Goal: Book appointment/travel/reservation

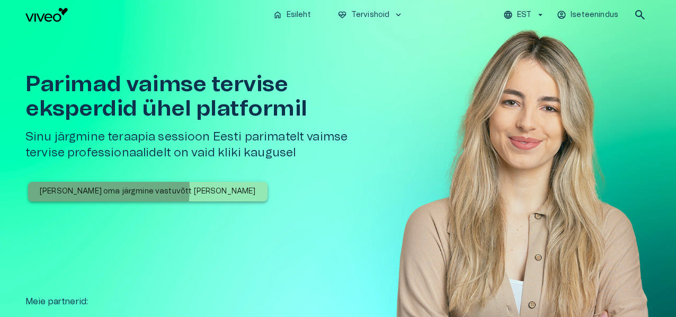
click at [95, 189] on p "[PERSON_NAME] oma järgmine vastuvõtt [PERSON_NAME]" at bounding box center [148, 191] width 216 height 11
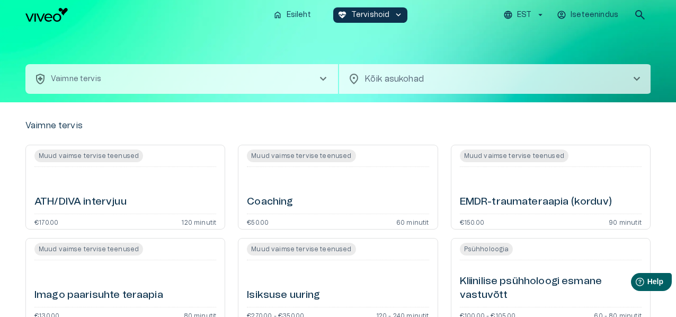
click at [282, 80] on button "health_and_safety Vaimne tervis chevron_right" at bounding box center [181, 79] width 312 height 30
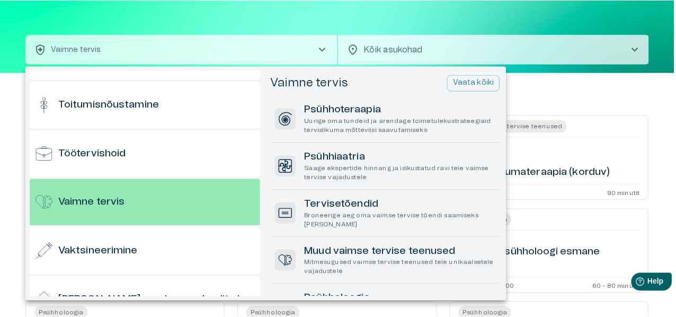
scroll to position [1031, 0]
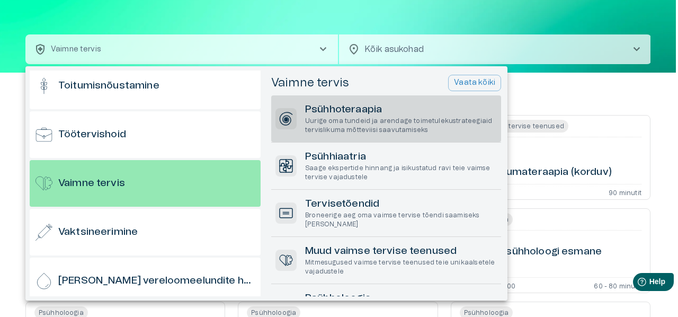
click at [395, 103] on h6 "Psühhoteraapia" at bounding box center [401, 110] width 192 height 14
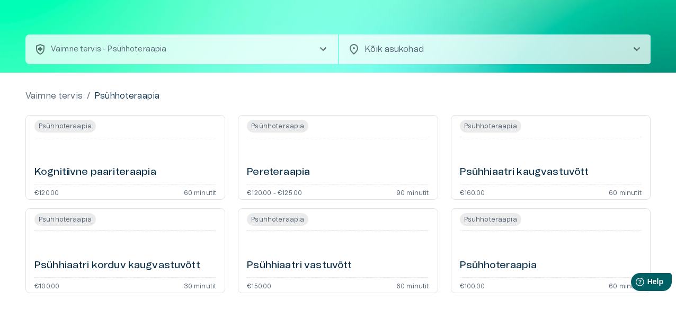
click at [466, 86] on div "Vaimne tervis / Psühhoteraapia Psühhoteraapia Kognitiivne paariteraapia €120.00…" at bounding box center [338, 200] width 676 height 254
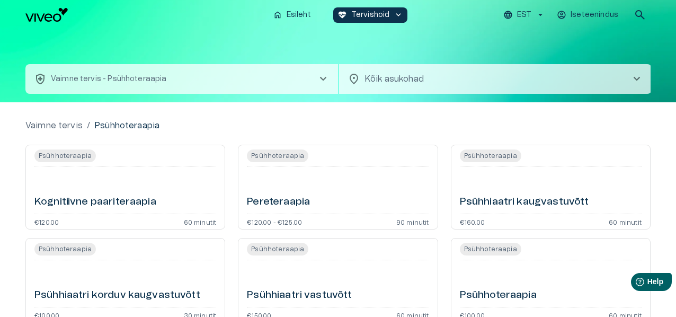
click at [161, 84] on p "Vaimne tervis - Psühhoteraapia" at bounding box center [109, 79] width 116 height 11
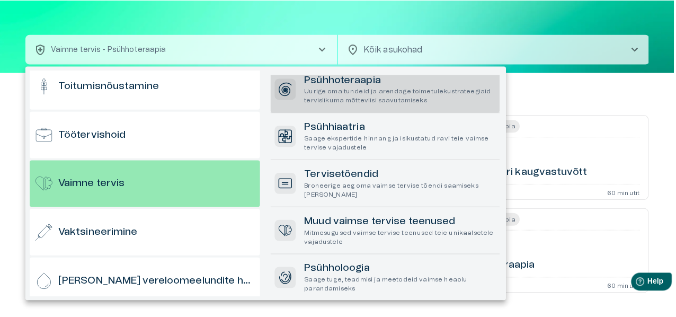
scroll to position [132, 0]
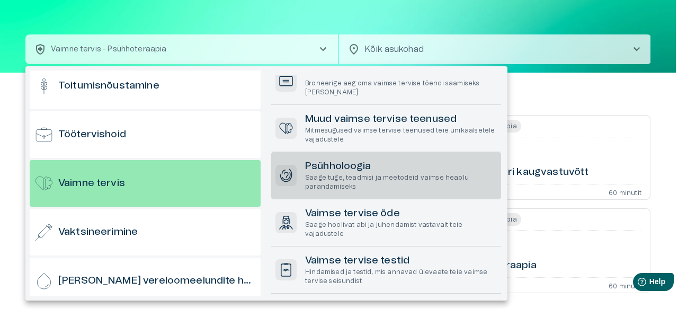
click at [399, 181] on p "Saage tuge, teadmisi ja meetodeid vaimse heaolu parandamiseks" at bounding box center [401, 182] width 192 height 18
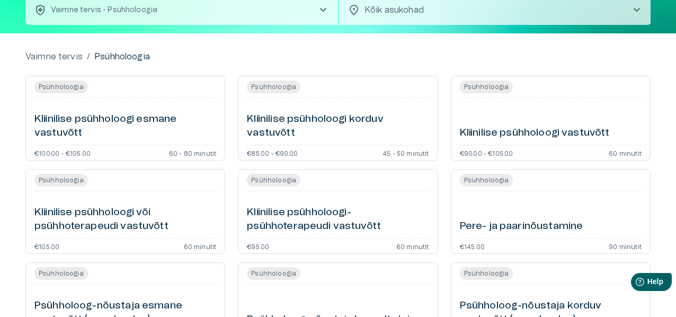
scroll to position [53, 0]
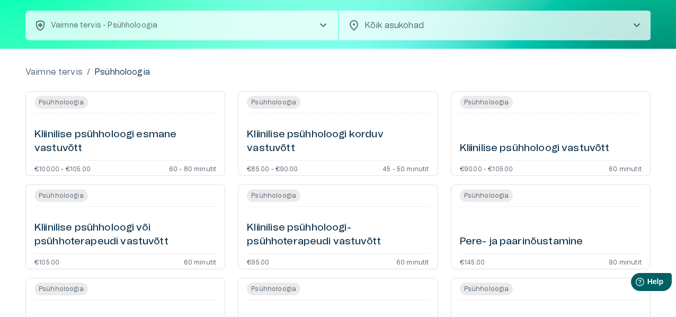
click at [323, 22] on span "chevron_right" at bounding box center [323, 25] width 13 height 13
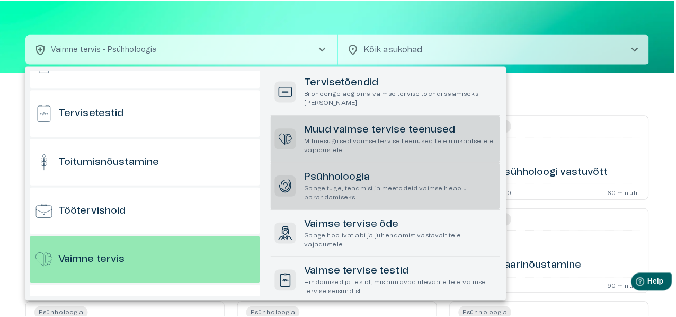
scroll to position [1031, 0]
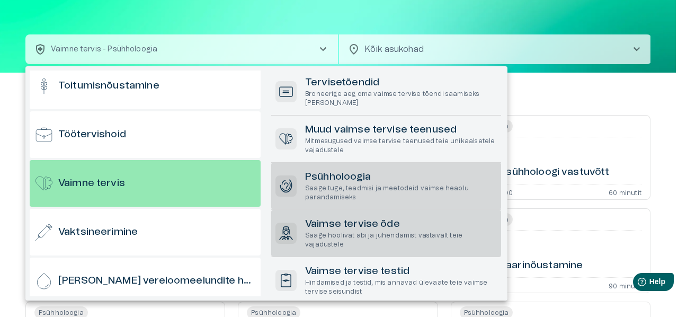
click at [358, 238] on p "Saage hoolivat abi ja juhendamist vastavalt teie vajadustele" at bounding box center [401, 240] width 192 height 18
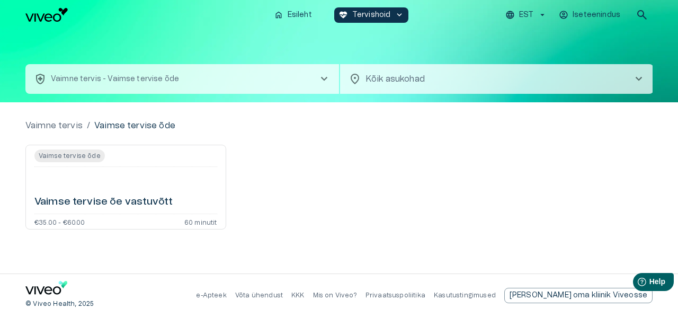
click at [145, 175] on div "Vaimse tervise õe vastuvõtt" at bounding box center [125, 190] width 183 height 38
click at [293, 74] on button "health_and_safety Vaimne tervis - Vaimse tervise õde chevron_right" at bounding box center [182, 79] width 314 height 30
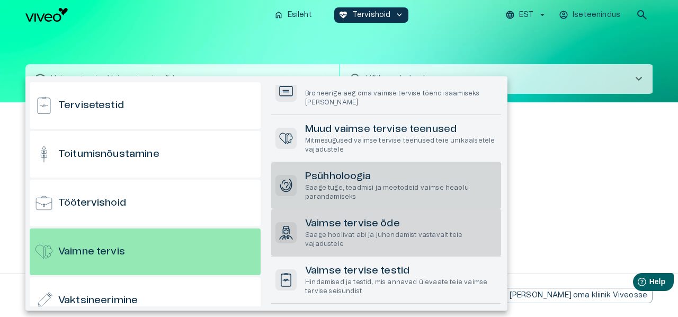
scroll to position [1031, 0]
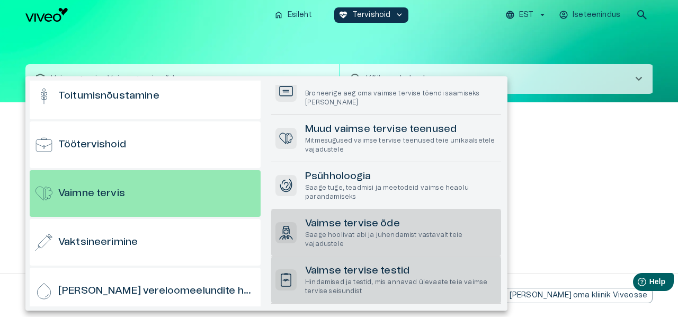
click at [445, 279] on p "Hindamised ja testid, mis annavad ülevaate teie vaimse tervise seisundist" at bounding box center [401, 287] width 192 height 18
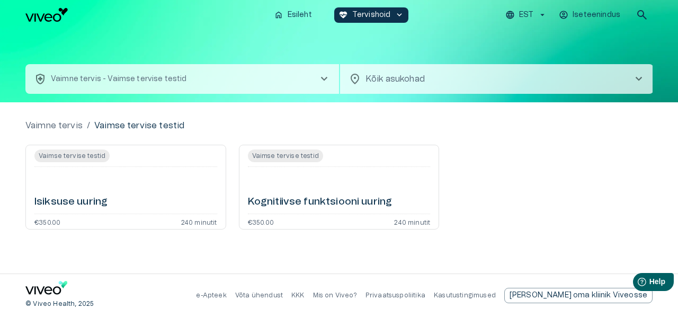
click at [281, 82] on button "health_and_safety Vaimne tervis - Vaimse tervise testid chevron_right" at bounding box center [182, 79] width 314 height 30
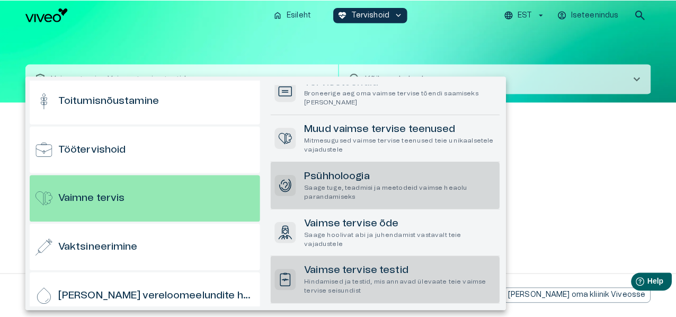
scroll to position [1031, 0]
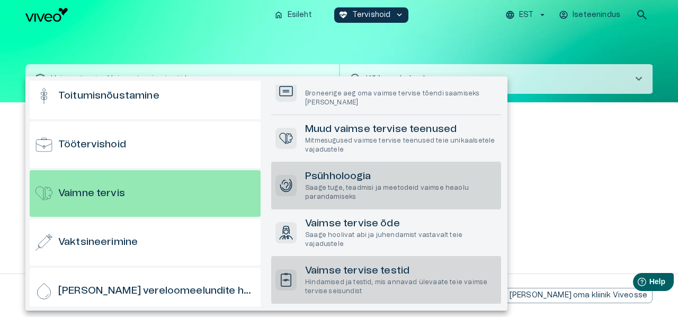
click at [345, 173] on h6 "Psühholoogia" at bounding box center [401, 176] width 192 height 14
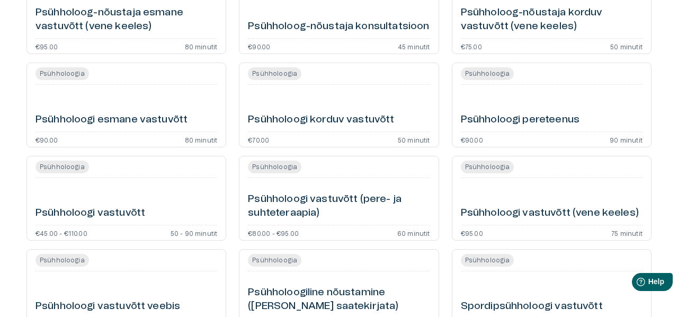
scroll to position [360, 0]
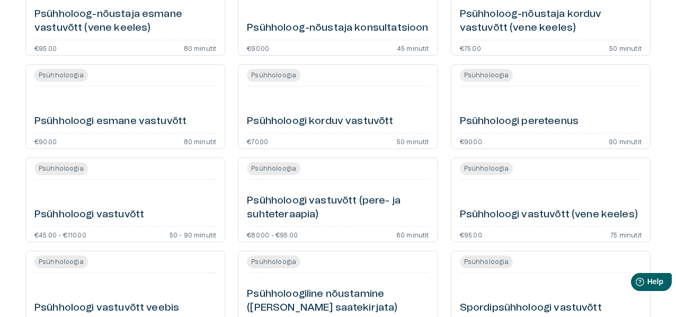
click at [118, 179] on hr at bounding box center [125, 179] width 182 height 1
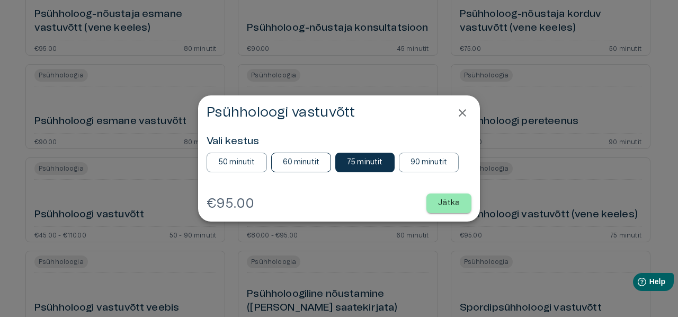
click at [314, 163] on p "60 minutit" at bounding box center [301, 162] width 37 height 11
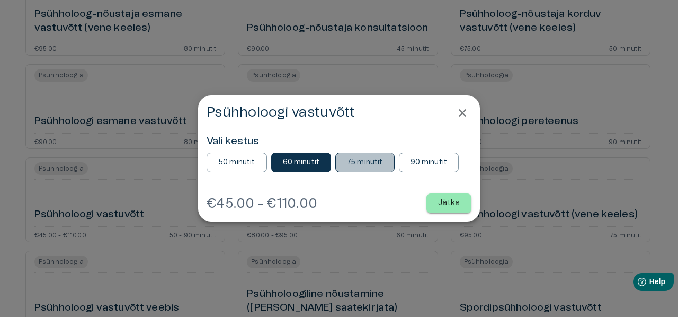
click at [364, 167] on p "75 minutit" at bounding box center [365, 162] width 36 height 11
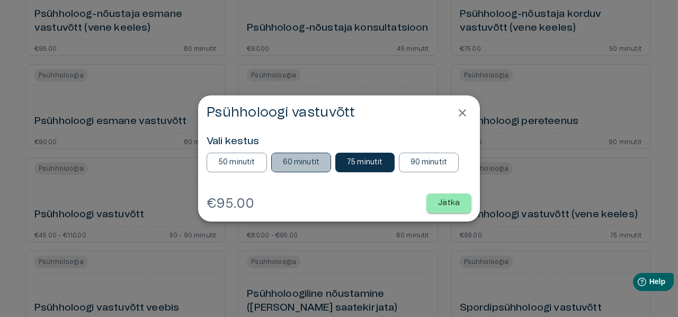
click at [307, 160] on p "60 minutit" at bounding box center [301, 162] width 37 height 11
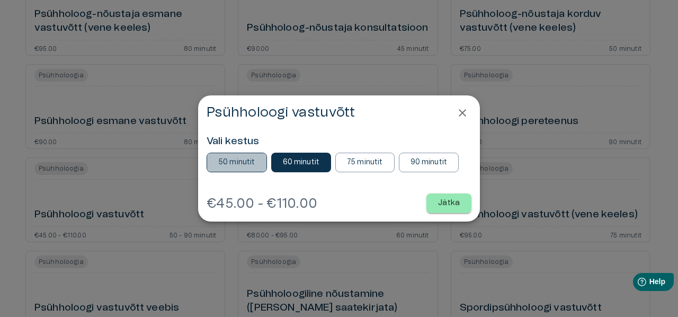
click at [246, 163] on p "50 minutit" at bounding box center [236, 162] width 37 height 11
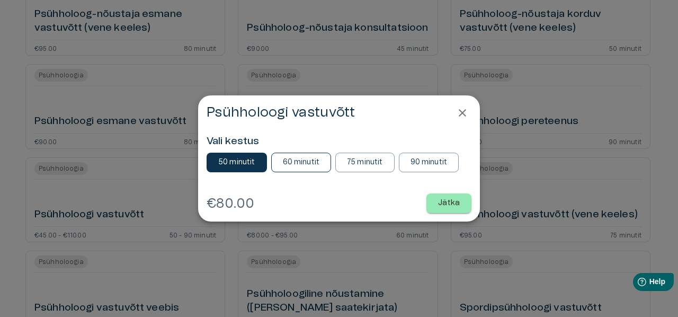
click at [293, 164] on p "60 minutit" at bounding box center [301, 162] width 37 height 11
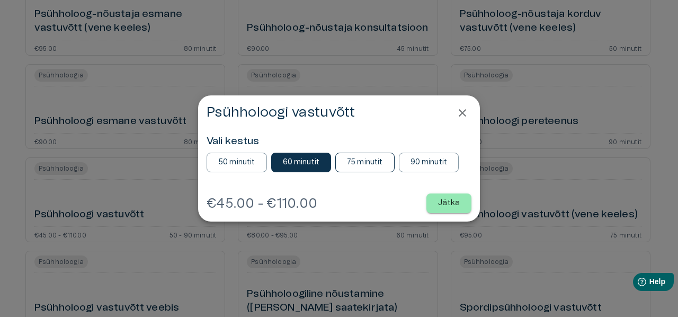
click at [351, 164] on p "75 minutit" at bounding box center [365, 162] width 36 height 11
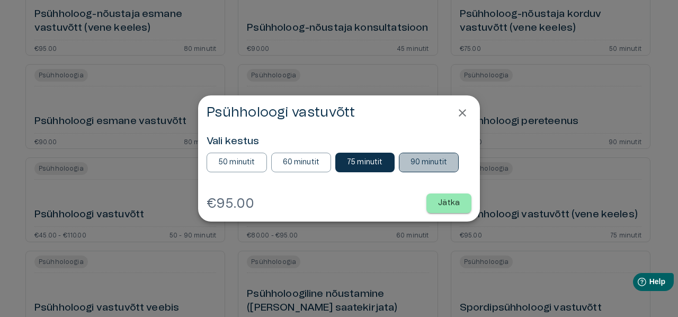
click at [417, 162] on p "90 minutit" at bounding box center [428, 162] width 37 height 11
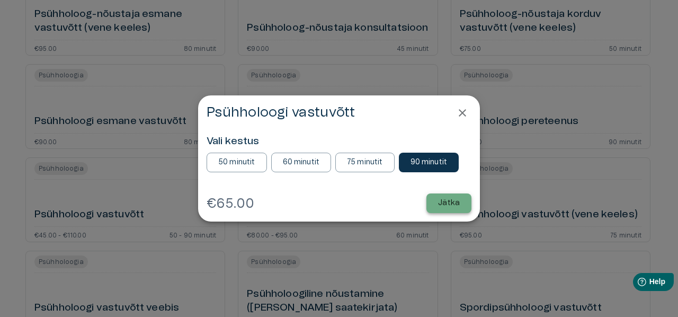
click at [441, 199] on p "Jätka" at bounding box center [449, 203] width 22 height 11
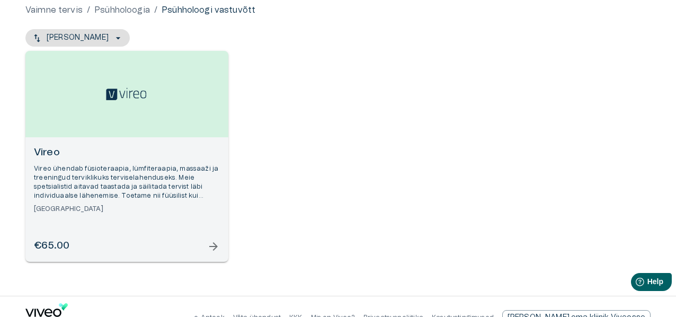
scroll to position [127, 0]
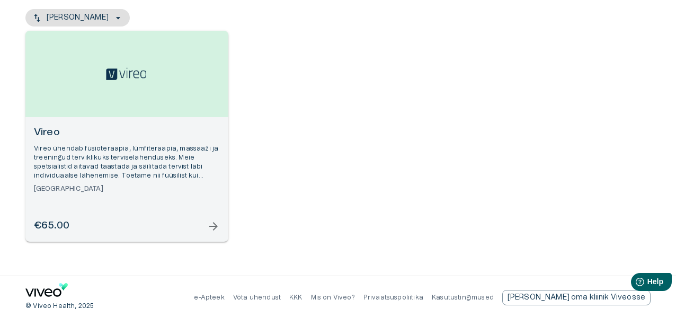
click at [140, 204] on div "Vireo Vireo ühendab füsioteraapia, lümfiteraapia, massaaži ja treeningud tervik…" at bounding box center [126, 179] width 203 height 124
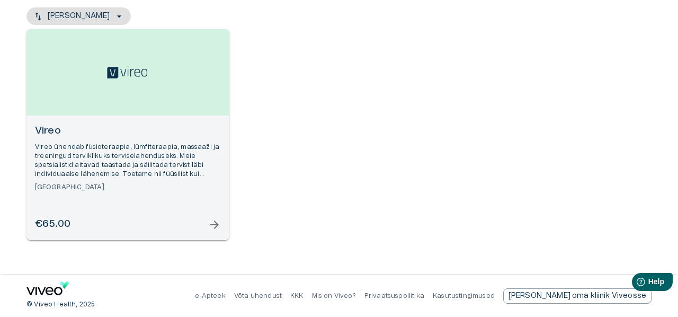
scroll to position [433, 0]
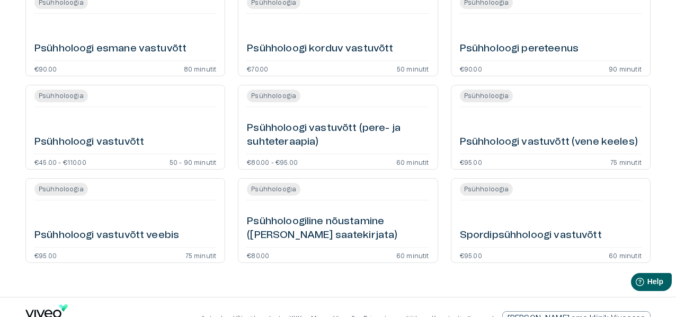
click at [81, 115] on div "Psühholoogi vastuvõtt" at bounding box center [125, 130] width 182 height 38
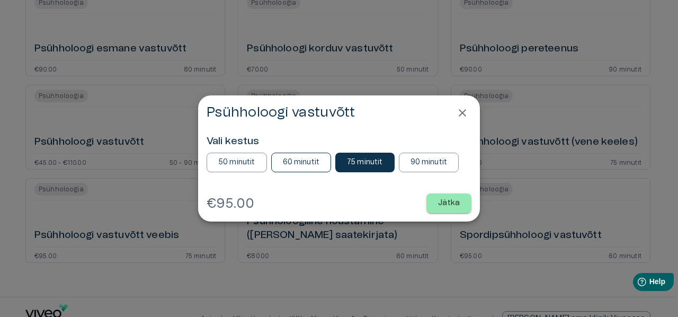
click at [302, 158] on p "60 minutit" at bounding box center [301, 162] width 37 height 11
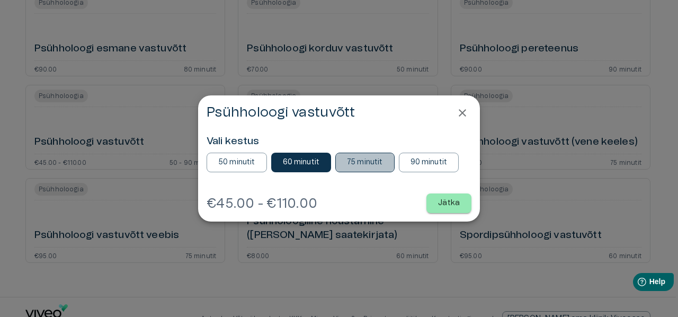
click at [372, 163] on p "75 minutit" at bounding box center [365, 162] width 36 height 11
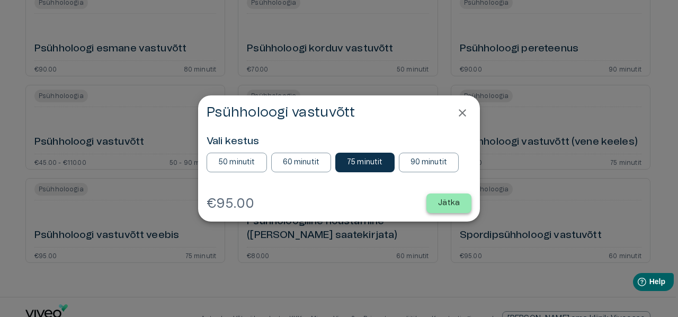
click at [451, 202] on p "Jätka" at bounding box center [449, 203] width 22 height 11
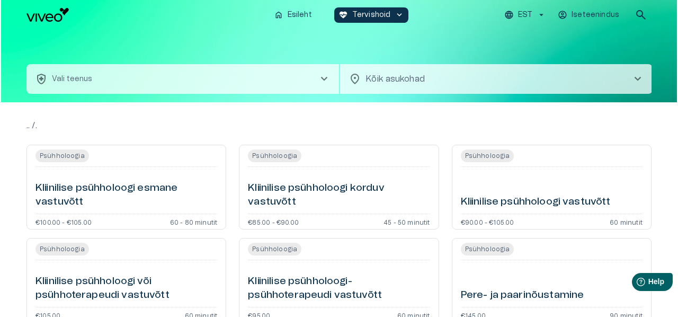
scroll to position [456, 0]
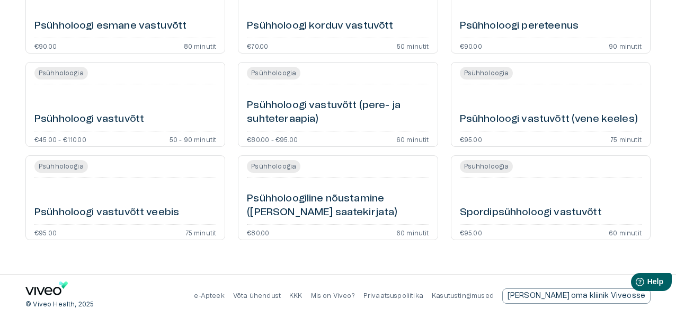
click at [140, 106] on div "Psühholoogi vastuvõtt" at bounding box center [125, 107] width 182 height 38
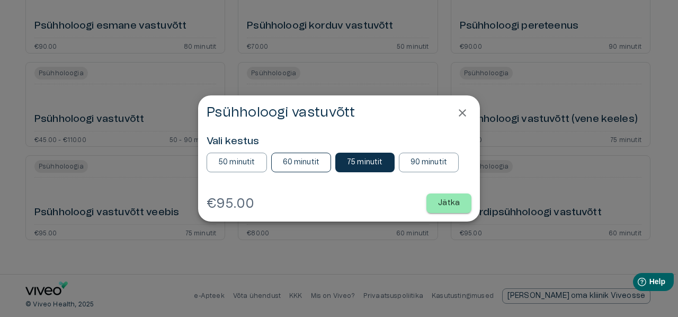
click at [295, 163] on p "60 minutit" at bounding box center [301, 162] width 37 height 11
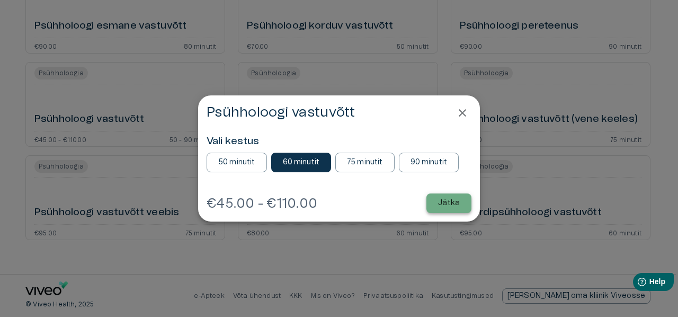
click at [453, 205] on p "Jätka" at bounding box center [449, 203] width 22 height 11
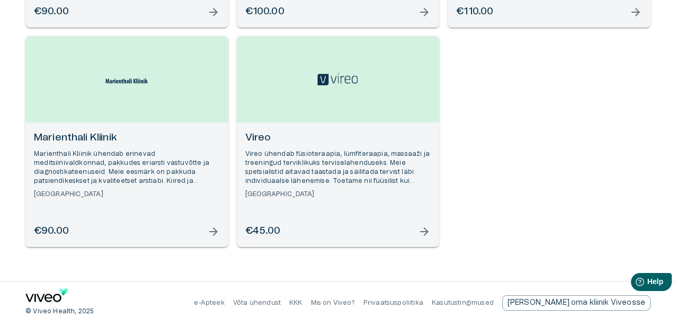
scroll to position [347, 0]
